Goal: Leave review/rating: Leave review/rating

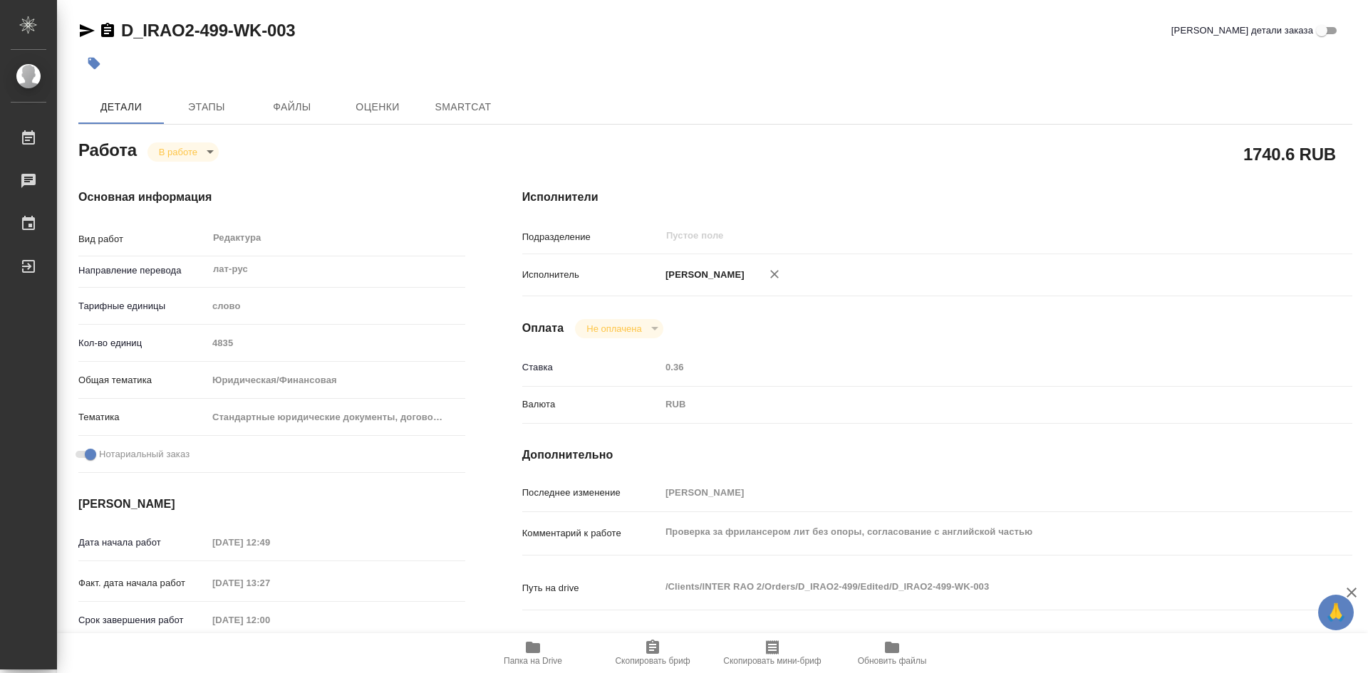
type textarea "x"
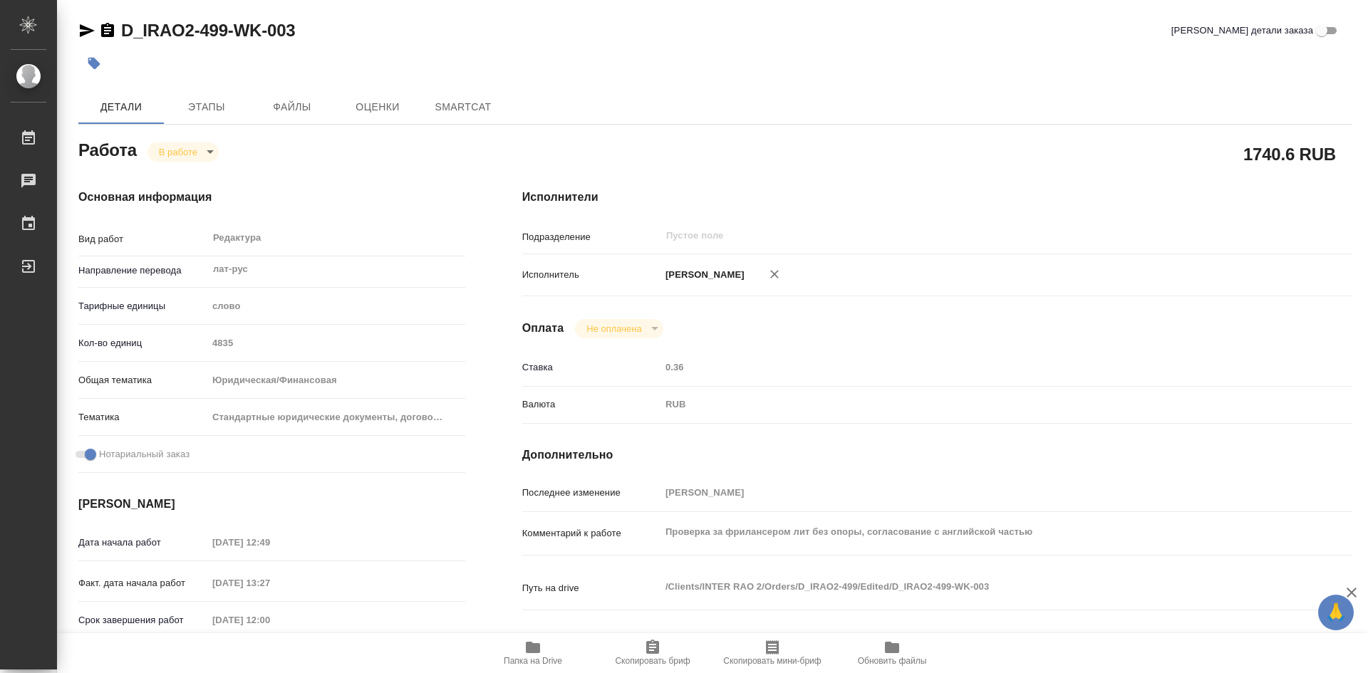
type textarea "x"
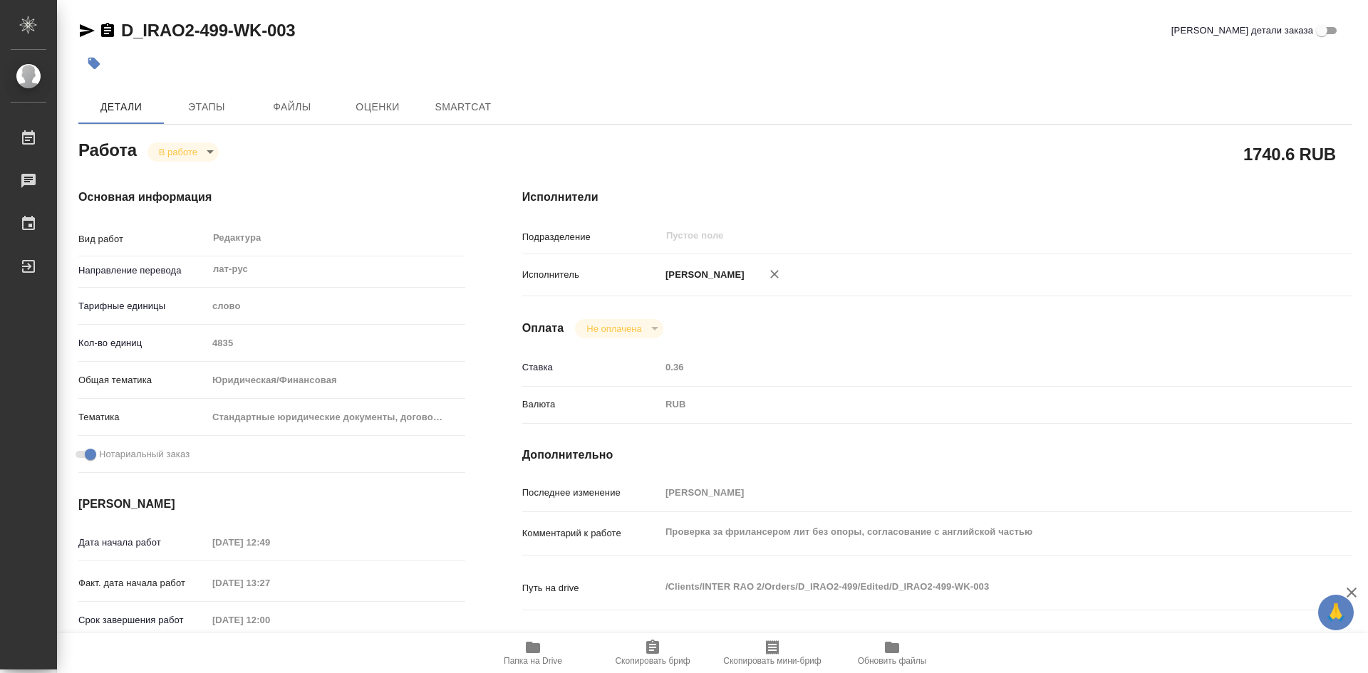
type textarea "x"
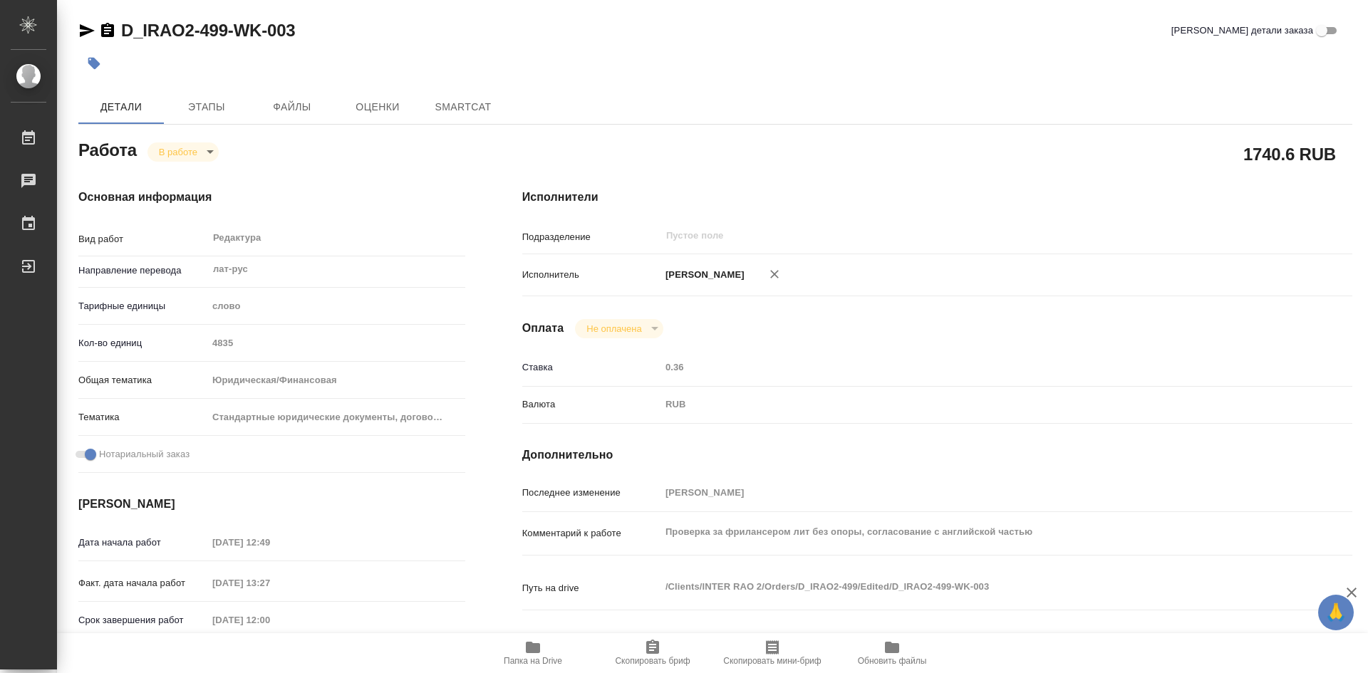
type textarea "x"
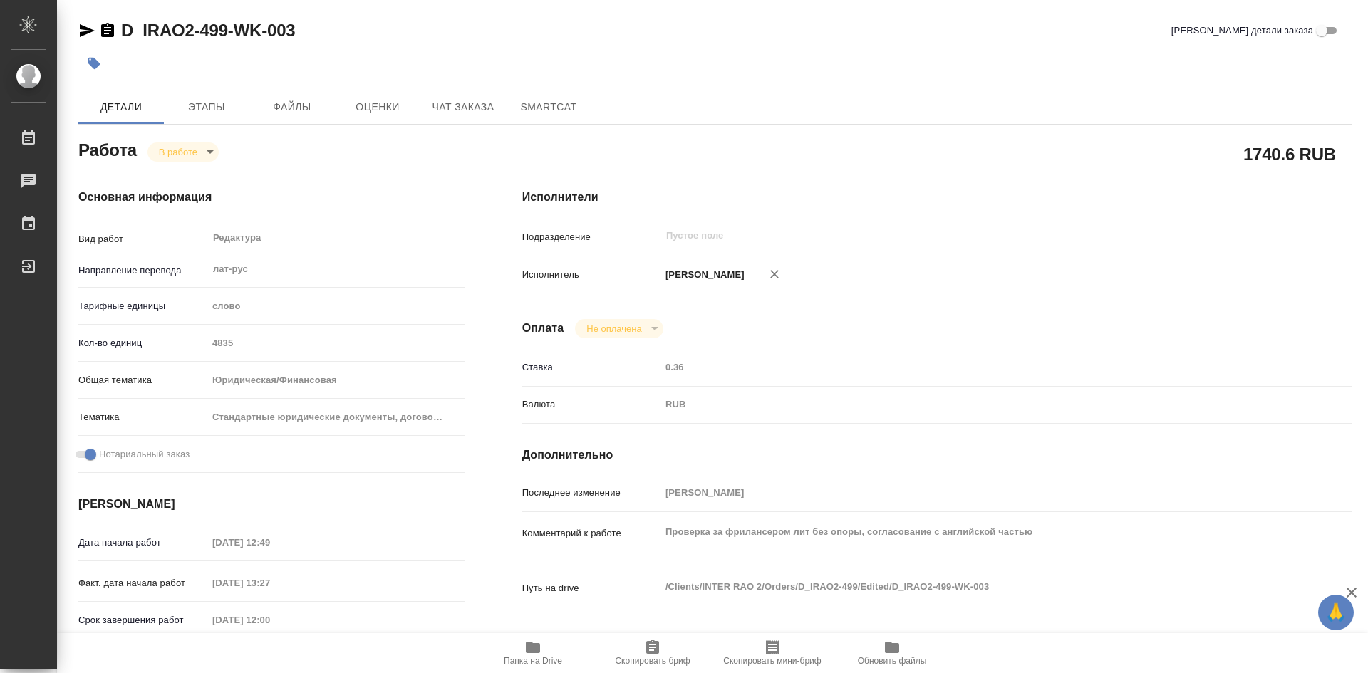
type textarea "x"
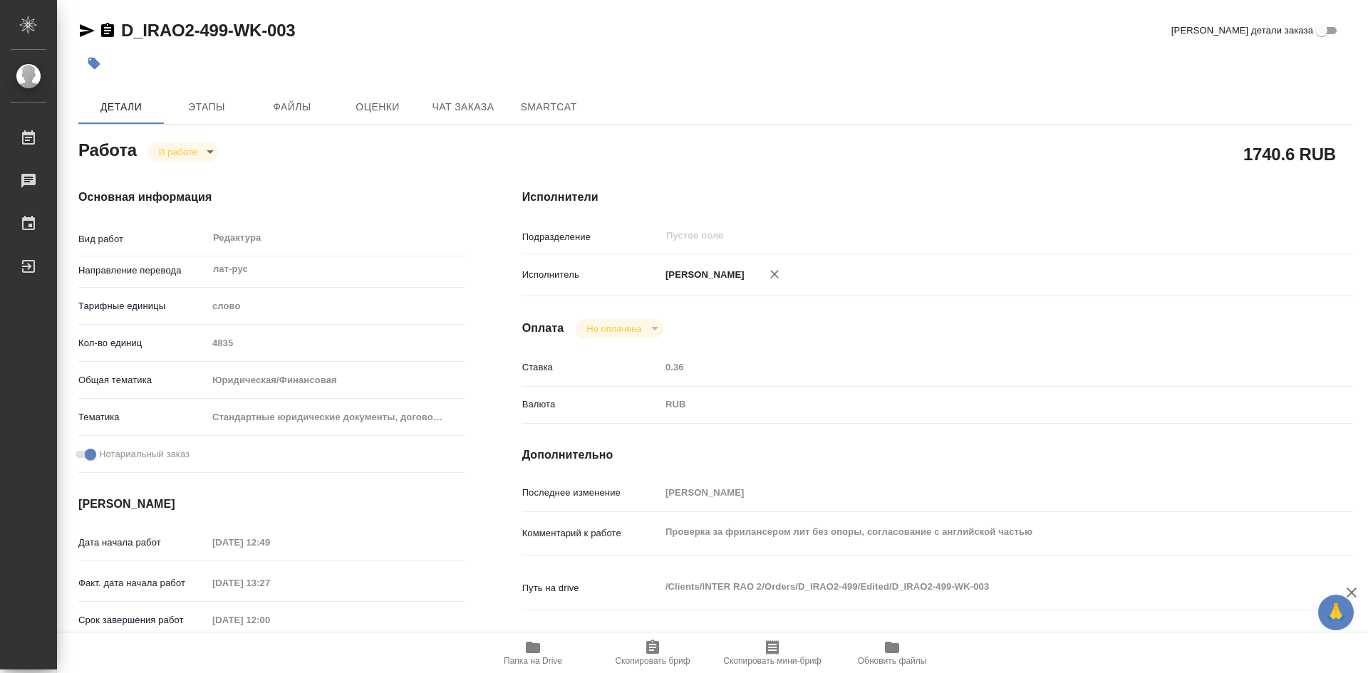
type textarea "x"
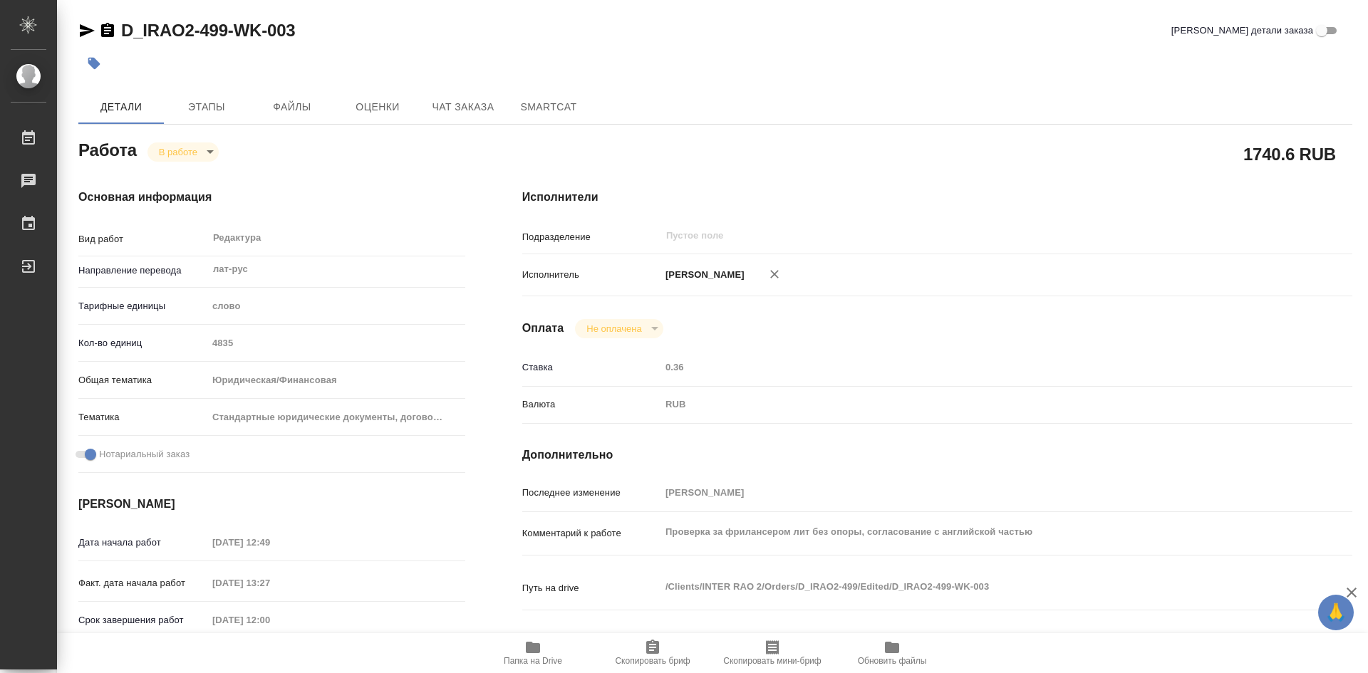
click at [530, 650] on icon "button" at bounding box center [533, 647] width 14 height 11
click at [222, 113] on span "Этапы" at bounding box center [206, 107] width 68 height 18
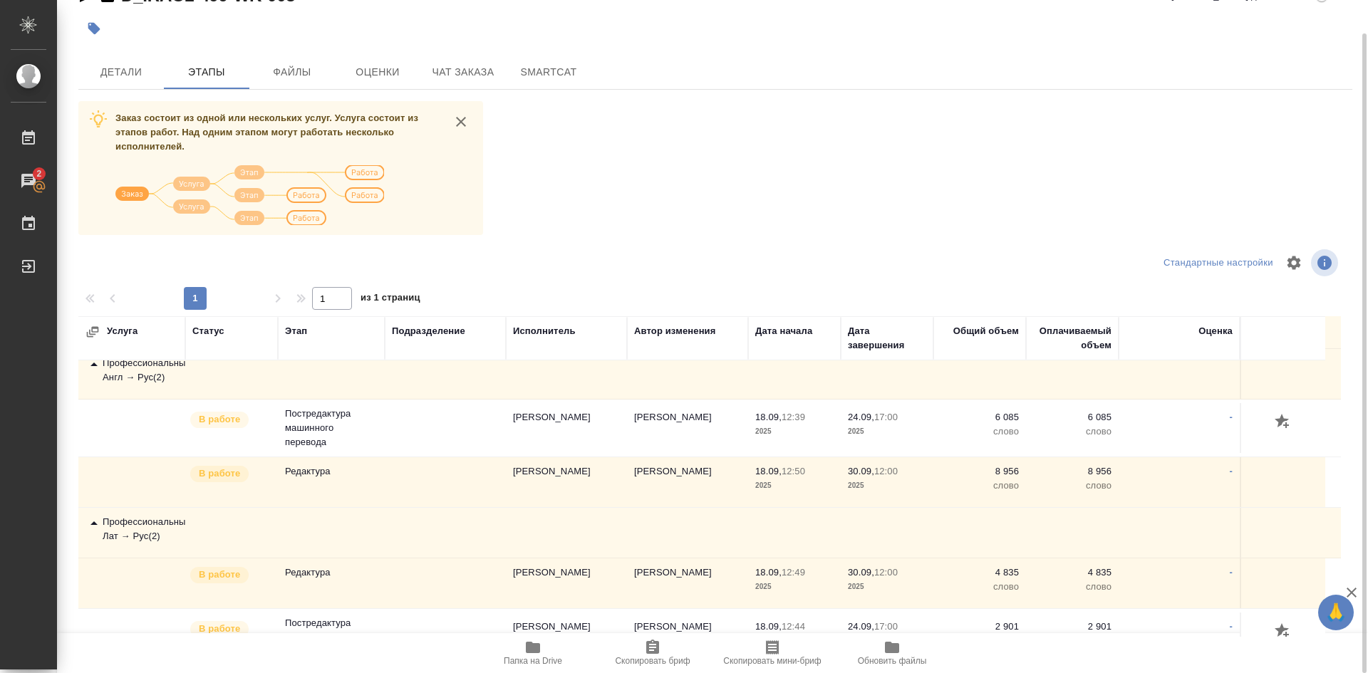
scroll to position [343, 0]
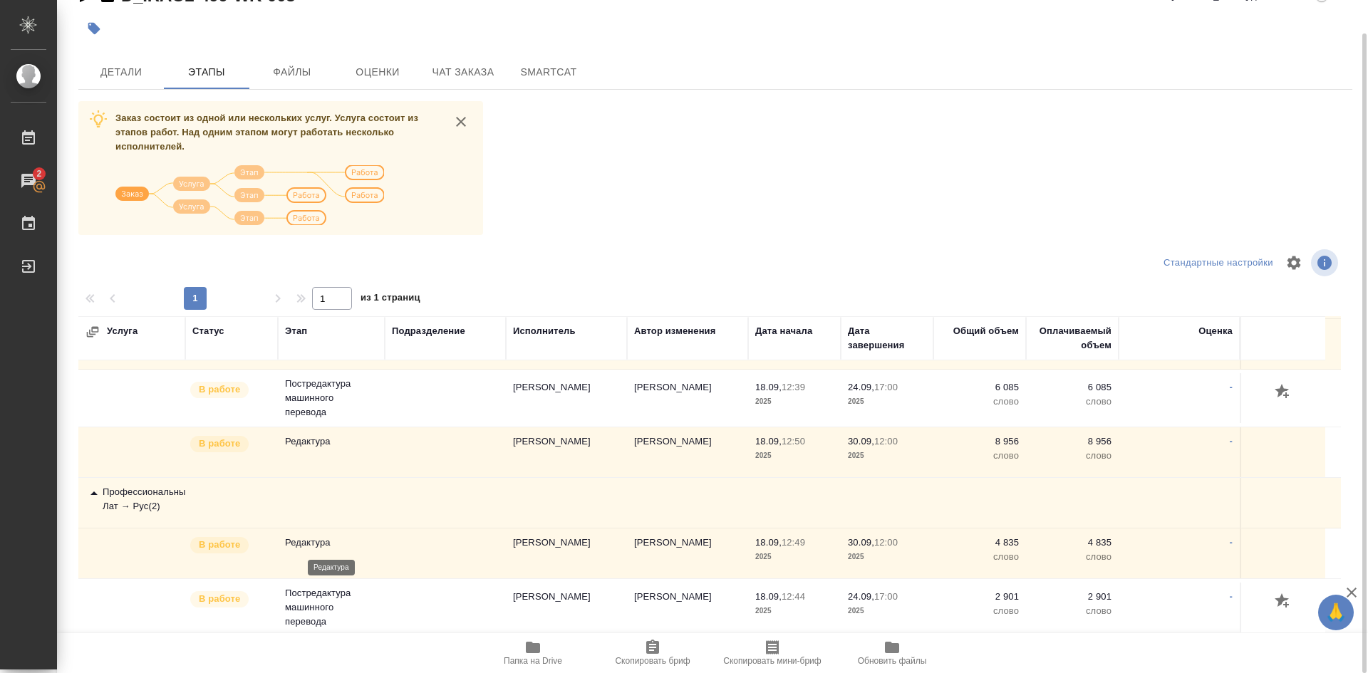
click at [321, 538] on p "Редактура" at bounding box center [331, 543] width 93 height 14
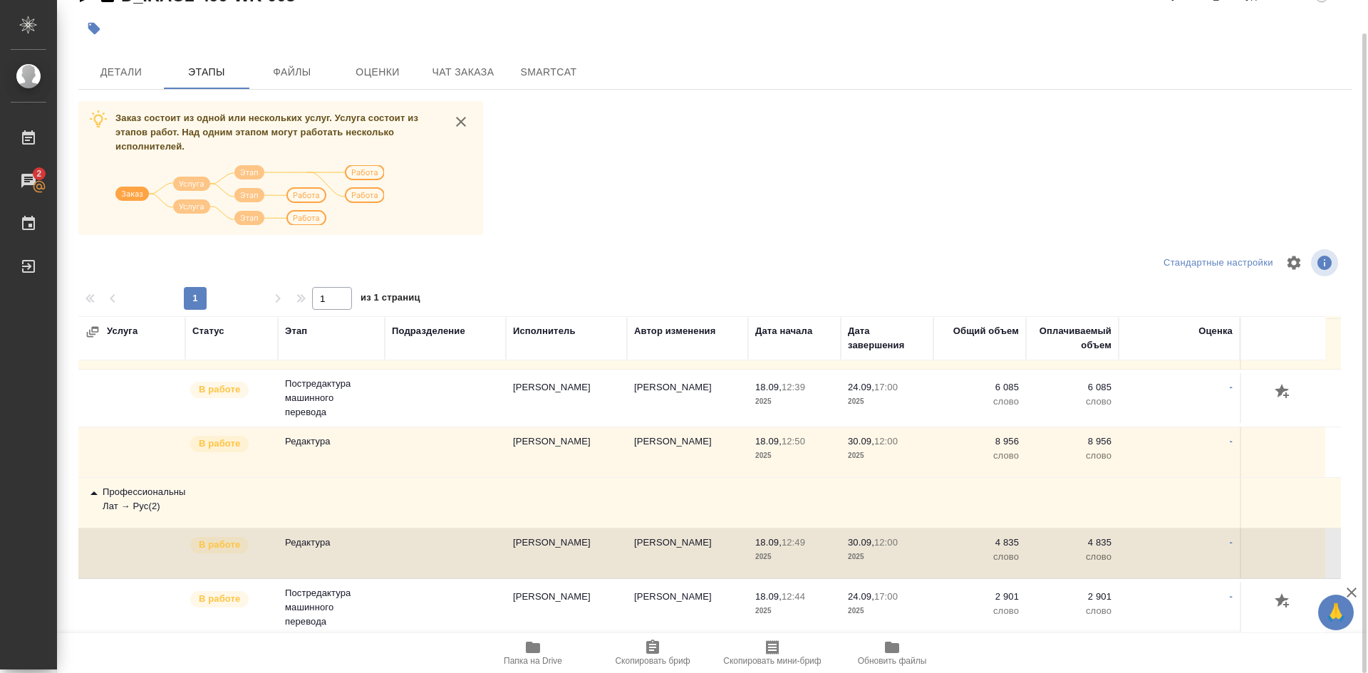
click at [1276, 552] on td at bounding box center [1282, 554] width 85 height 50
click at [1282, 602] on icon "button" at bounding box center [1282, 600] width 14 height 14
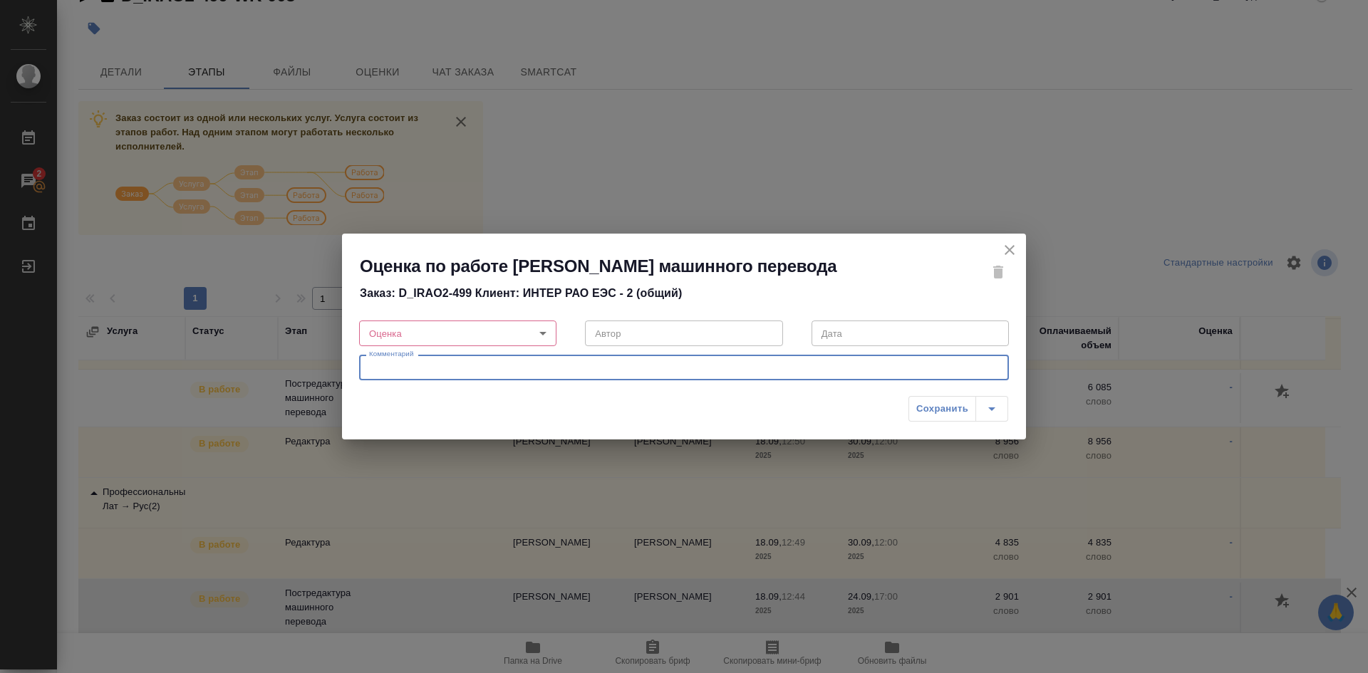
click at [433, 373] on textarea at bounding box center [684, 368] width 630 height 11
type textarea "о"
type textarea "О"
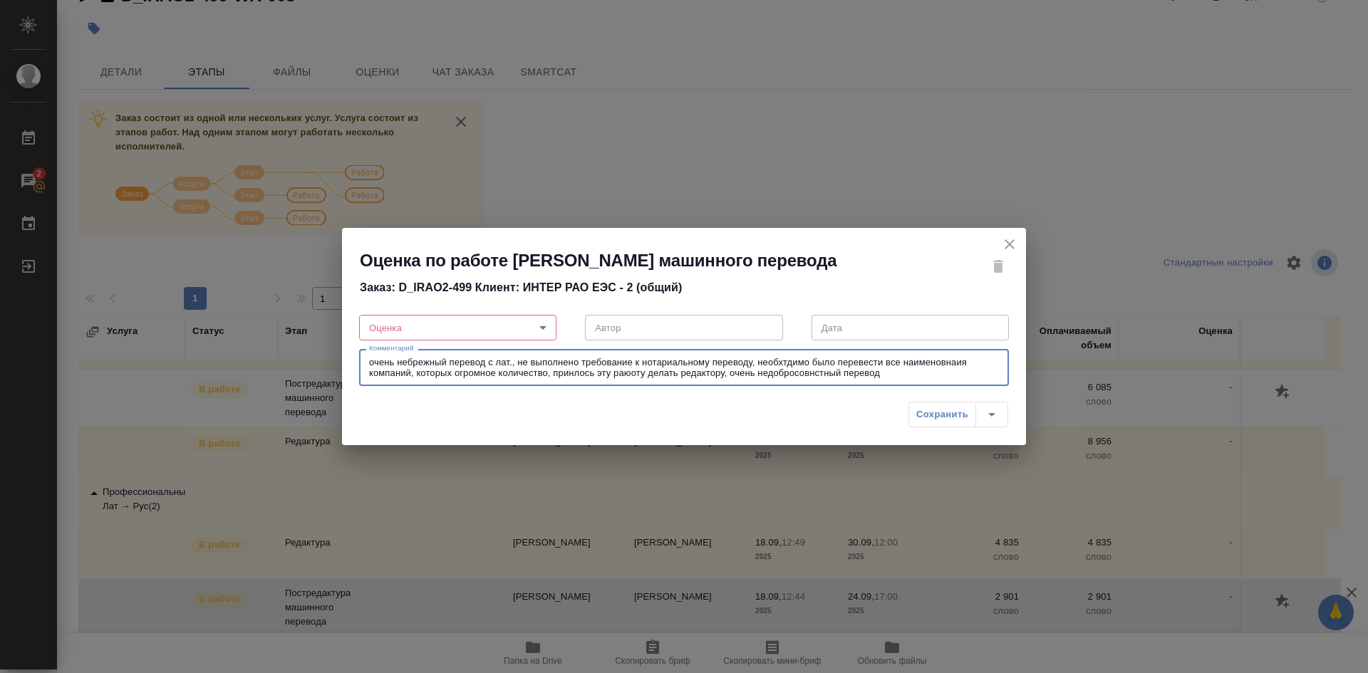
type textarea "очень небрежный перевод с лат., не выполнено требование к нотариальному перевод…"
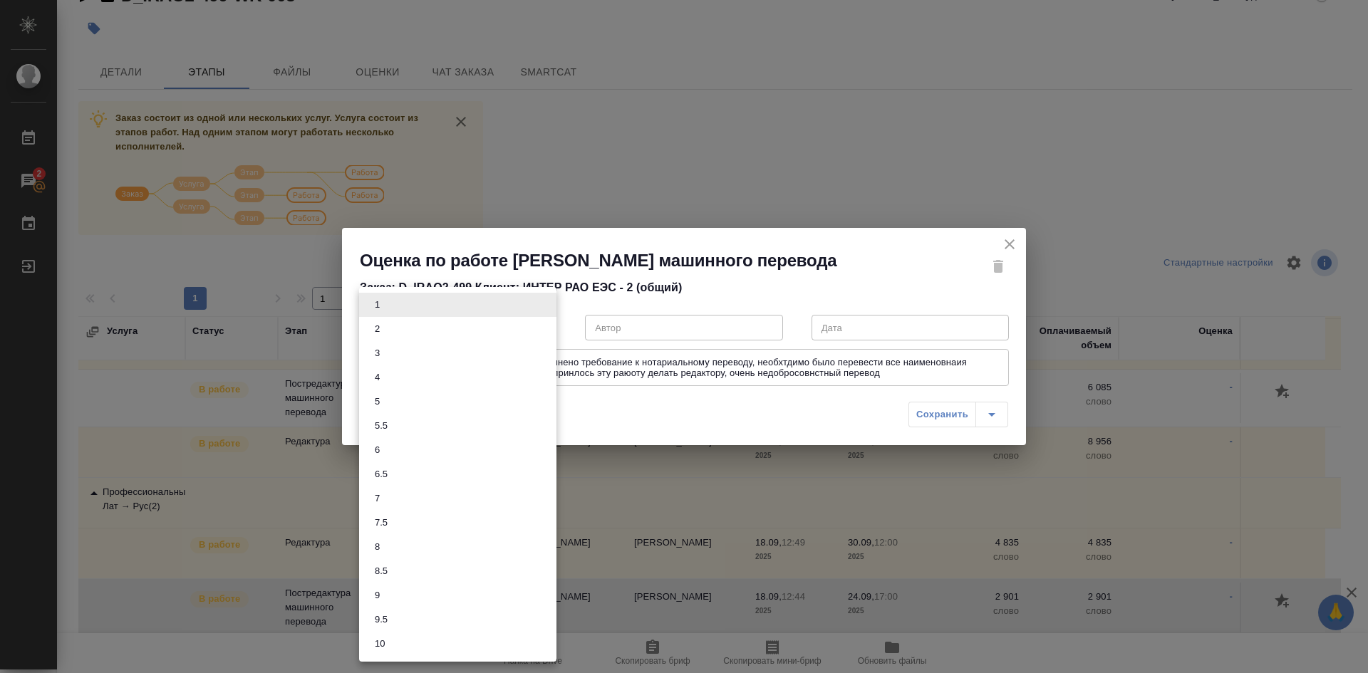
click at [542, 341] on body "🙏 .cls-1 fill:#fff; AWATERA [PERSON_NAME] Работы 2 Чаты График Выйти D_IRAO2-49…" at bounding box center [684, 336] width 1368 height 673
click at [381, 495] on button "7" at bounding box center [377, 499] width 14 height 16
type input "7"
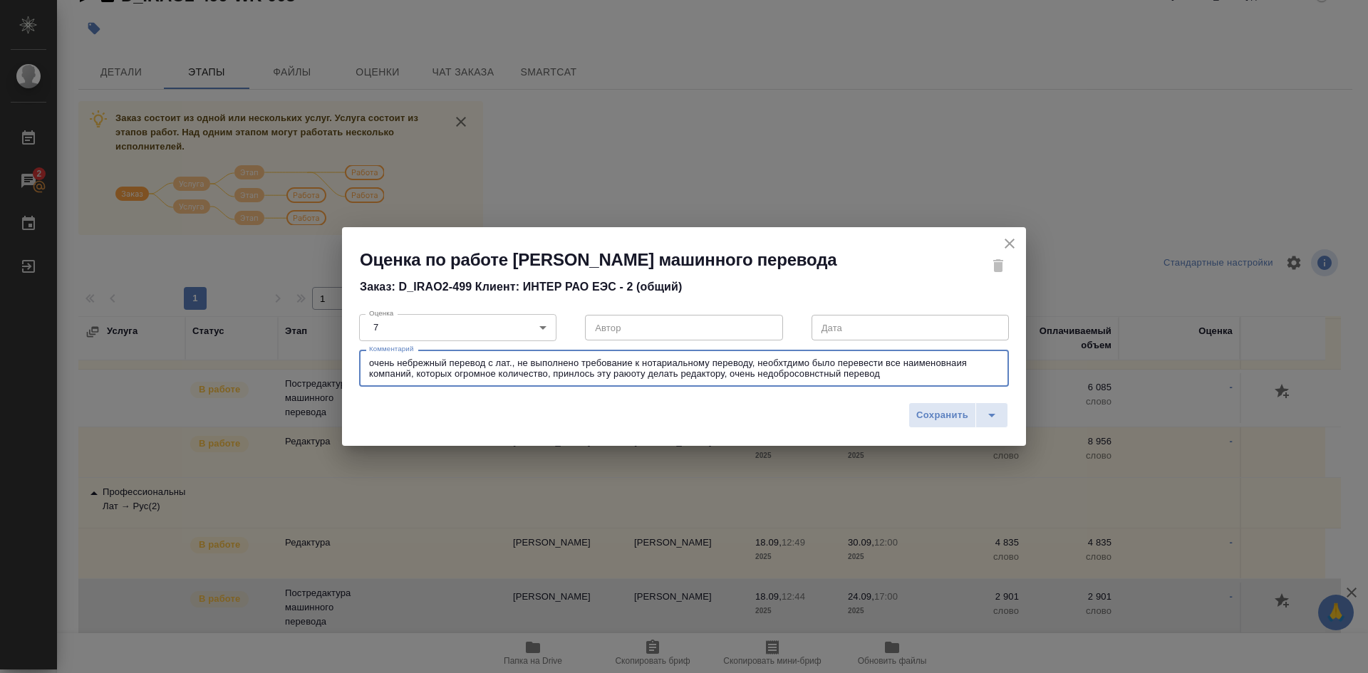
click at [788, 377] on textarea "очень небрежный перевод с лат., не выполнено требование к нотариальному перевод…" at bounding box center [684, 369] width 630 height 22
click at [954, 376] on textarea "очень небрежный перевод с лат., не выполнено требование к нотариальному перевод…" at bounding box center [684, 369] width 630 height 22
click at [950, 373] on textarea "очень небрежный перевод с лат., не выполнено требование к нотариальному перевод…" at bounding box center [684, 369] width 630 height 22
click at [953, 379] on textarea "очень небрежный перевод с лат., не выполнено требование к нотариальному перевод…" at bounding box center [684, 369] width 630 height 22
click at [574, 380] on textarea "очень небрежный перевод с лат., не выполнено требование к нотариальному перевод…" at bounding box center [684, 369] width 630 height 22
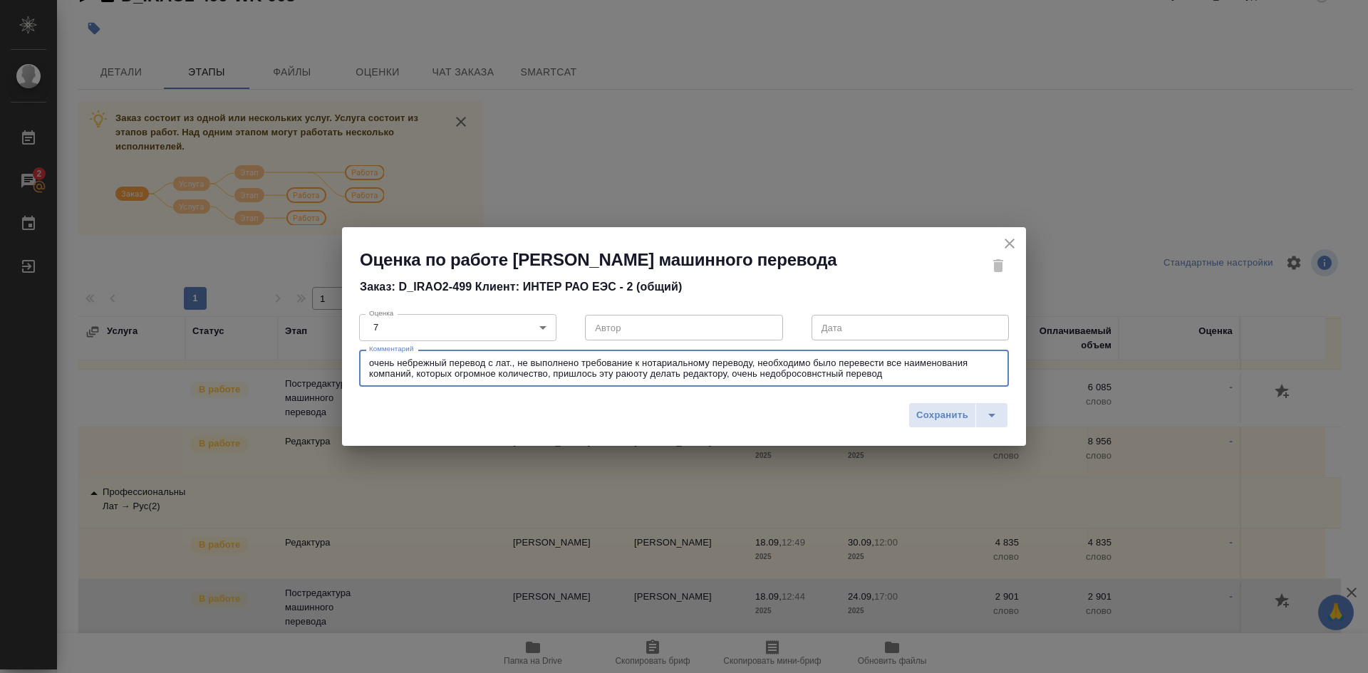
click at [631, 380] on textarea "очень небрежный перевод с лат., не выполнено требование к нотариальному перевод…" at bounding box center [684, 369] width 630 height 22
click at [814, 380] on textarea "очень небрежный перевод с лат., не выполнено требование к нотариальному перевод…" at bounding box center [684, 369] width 630 height 22
type textarea "очень небрежный перевод с лат., не выполнено требование к нотариальному перевод…"
click at [940, 424] on span "Сохранить" at bounding box center [942, 416] width 52 height 16
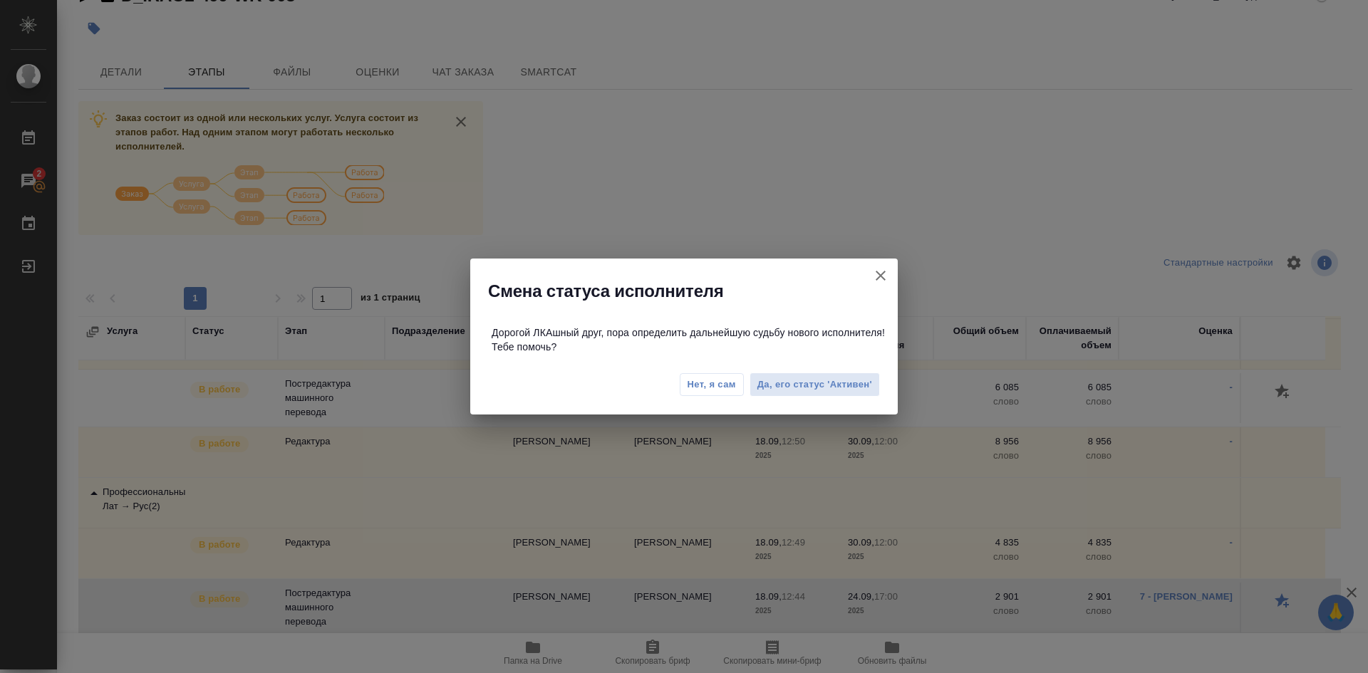
click at [1200, 521] on div "Смена статуса исполнителя Дорогой ЛКАшный друг, пора определить дальнейшую судь…" at bounding box center [684, 336] width 1368 height 673
click at [1179, 533] on div "Смена статуса исполнителя Дорогой ЛКАшный друг, пора определить дальнейшую судь…" at bounding box center [684, 336] width 1368 height 673
click at [846, 383] on span "Да, его статус 'Активен'" at bounding box center [814, 385] width 115 height 16
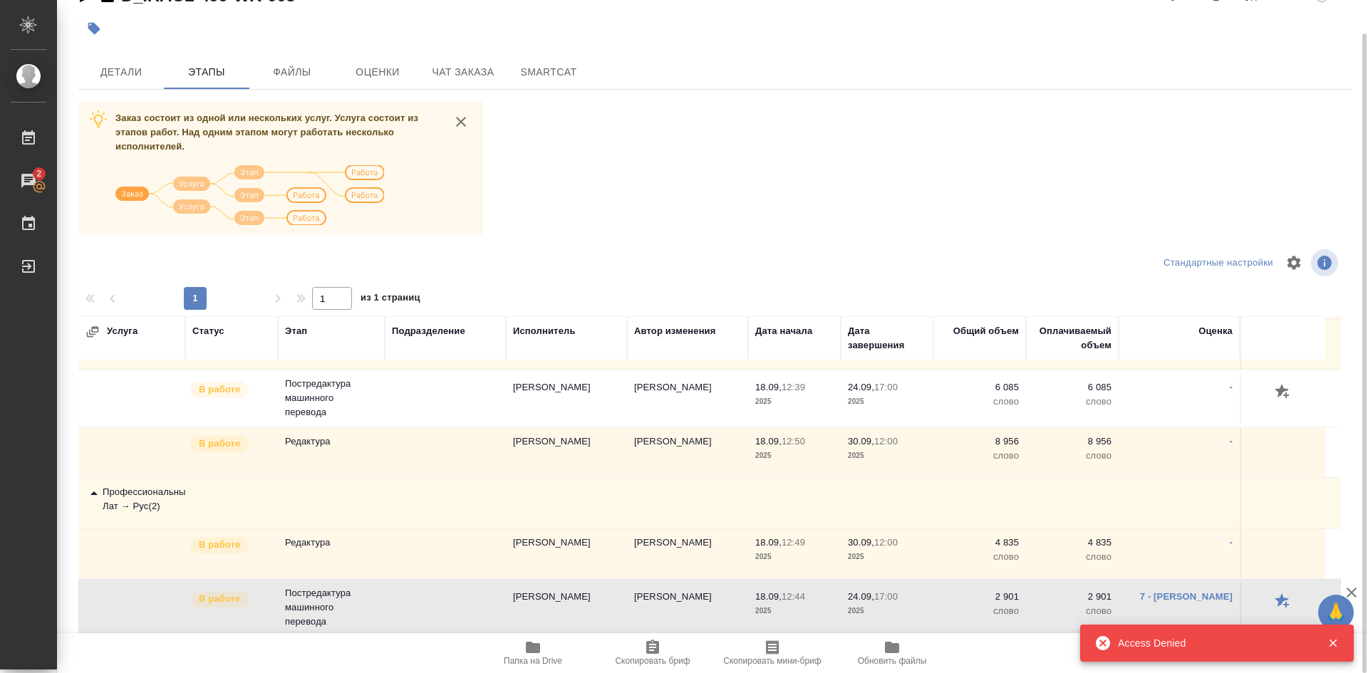
click at [925, 547] on span "30.09, 12:00" at bounding box center [887, 543] width 78 height 14
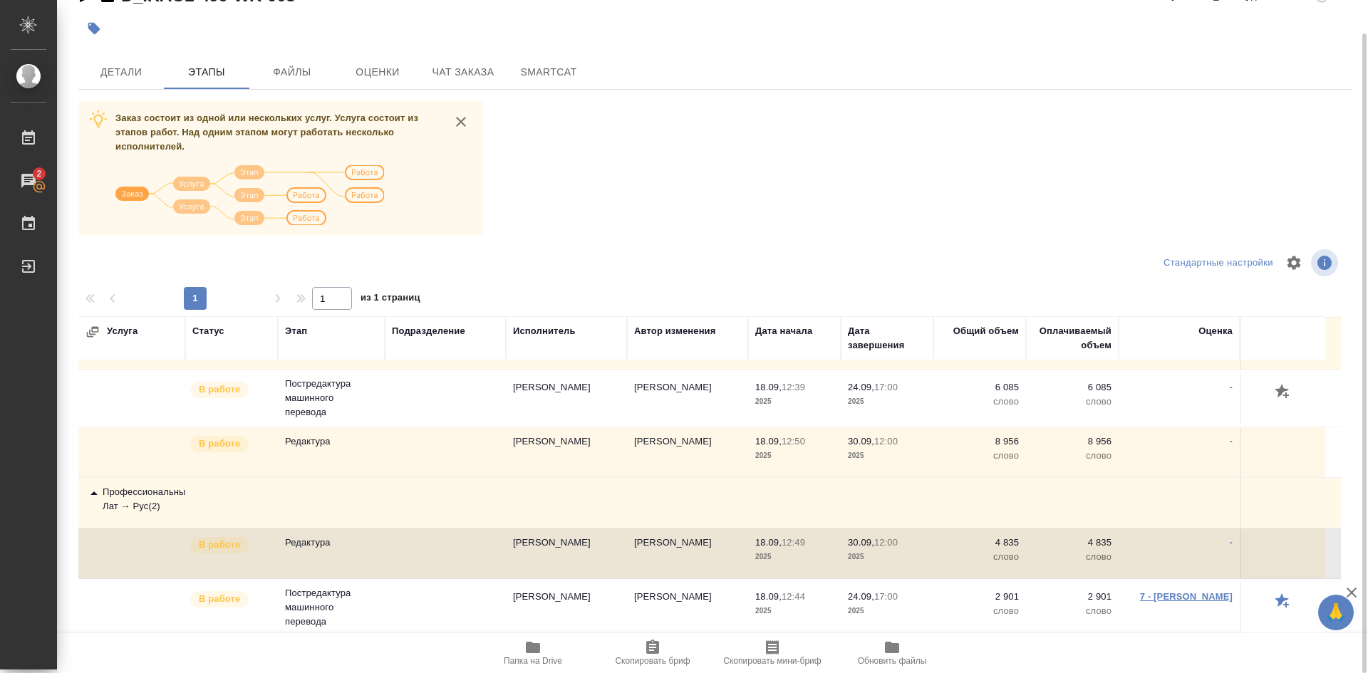
click at [1185, 598] on link "7 - [PERSON_NAME]" at bounding box center [1186, 596] width 93 height 11
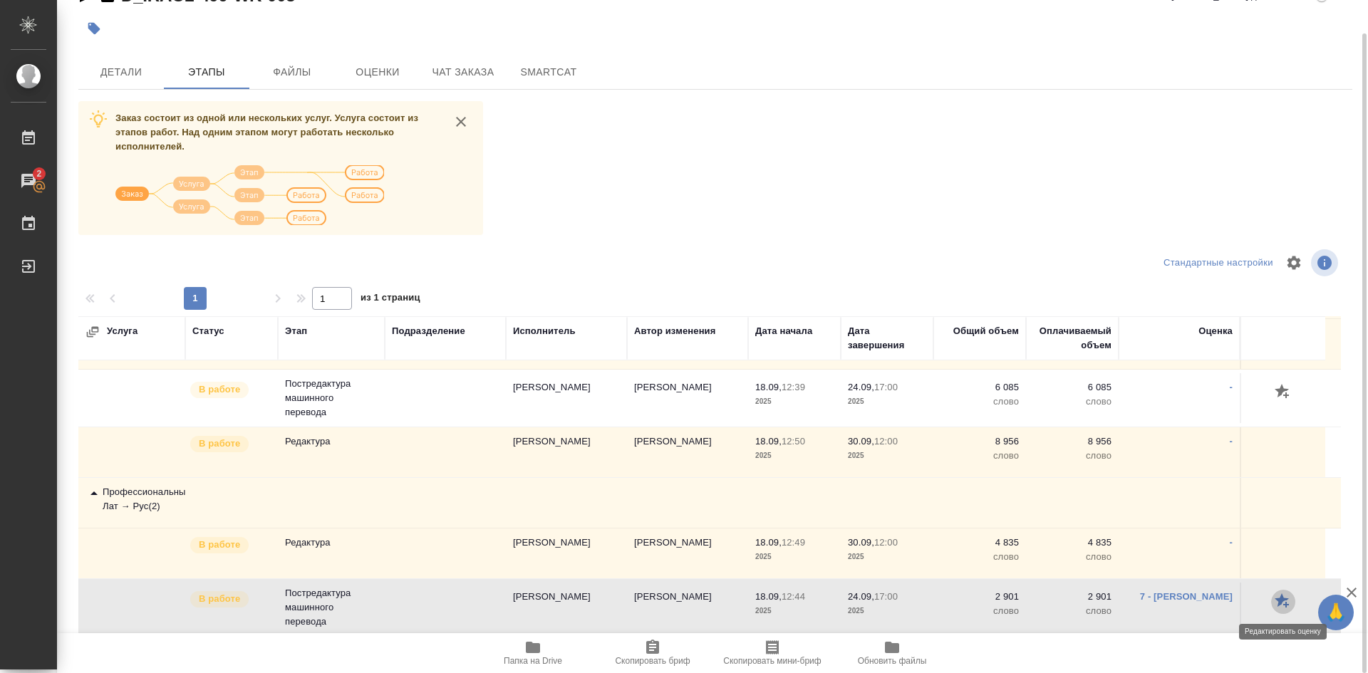
click at [1285, 600] on icon "button" at bounding box center [1282, 600] width 14 height 14
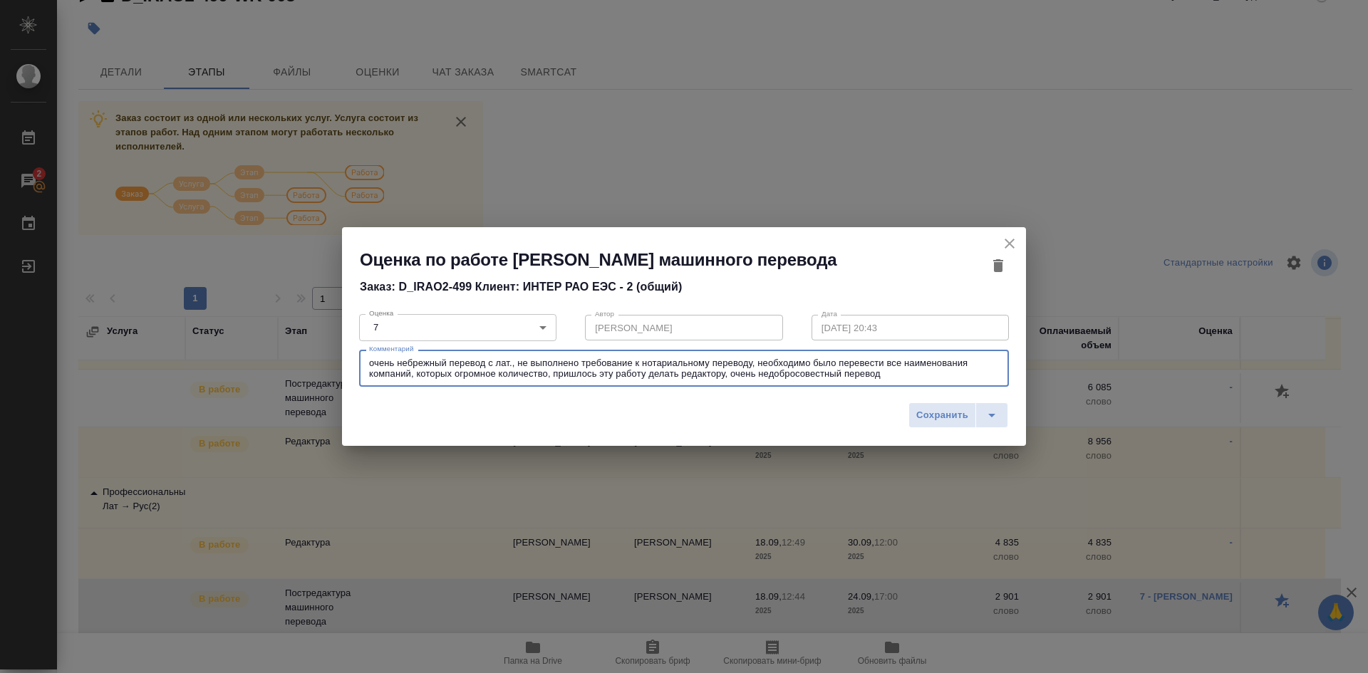
drag, startPoint x: 896, startPoint y: 388, endPoint x: 353, endPoint y: 365, distance: 542.6
click at [359, 365] on div "Оценка 7 7 Оценка Автор [PERSON_NAME] Дата [DATE] 20:43 Дата Комментарий очень …" at bounding box center [684, 348] width 650 height 81
click at [949, 387] on div "очень небрежный перевод с лат., не выполнено требование к нотариальному перевод…" at bounding box center [684, 368] width 650 height 37
click at [1089, 502] on div "Оценка по работе [PERSON_NAME] машинного перевода Заказ: D_IRAO2-499 Клиент: [P…" at bounding box center [684, 336] width 1368 height 673
click at [1213, 390] on div "Оценка по работе [PERSON_NAME] машинного перевода Заказ: D_IRAO2-499 Клиент: [P…" at bounding box center [684, 336] width 1368 height 673
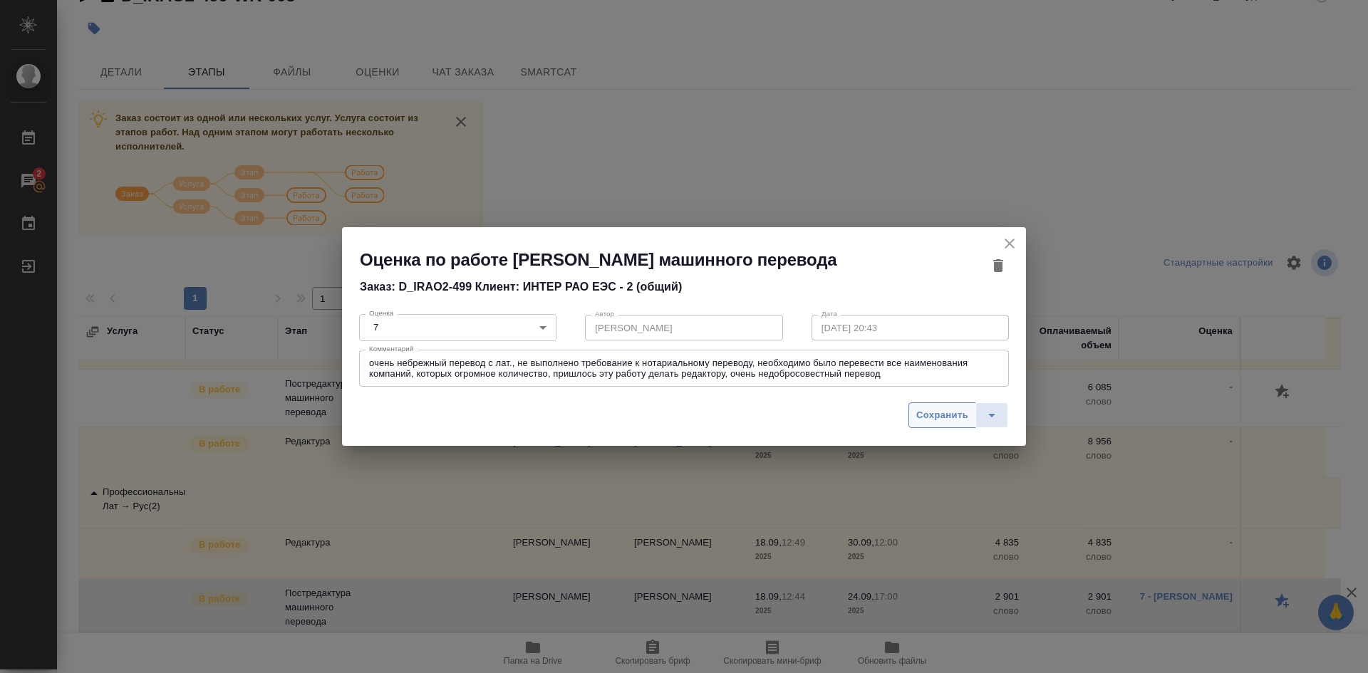
click at [954, 424] on span "Сохранить" at bounding box center [942, 416] width 52 height 16
